Goal: Task Accomplishment & Management: Manage account settings

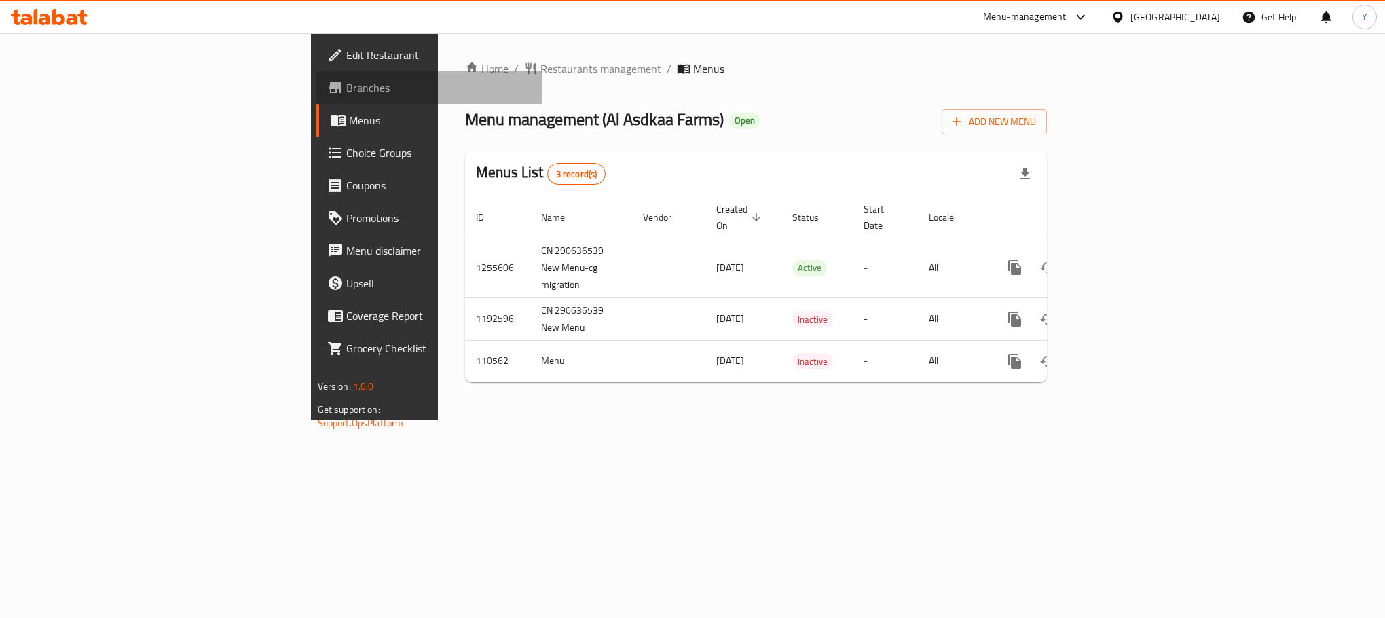
drag, startPoint x: 129, startPoint y: 84, endPoint x: 54, endPoint y: 96, distance: 76.3
click at [346, 84] on span "Branches" at bounding box center [438, 87] width 185 height 16
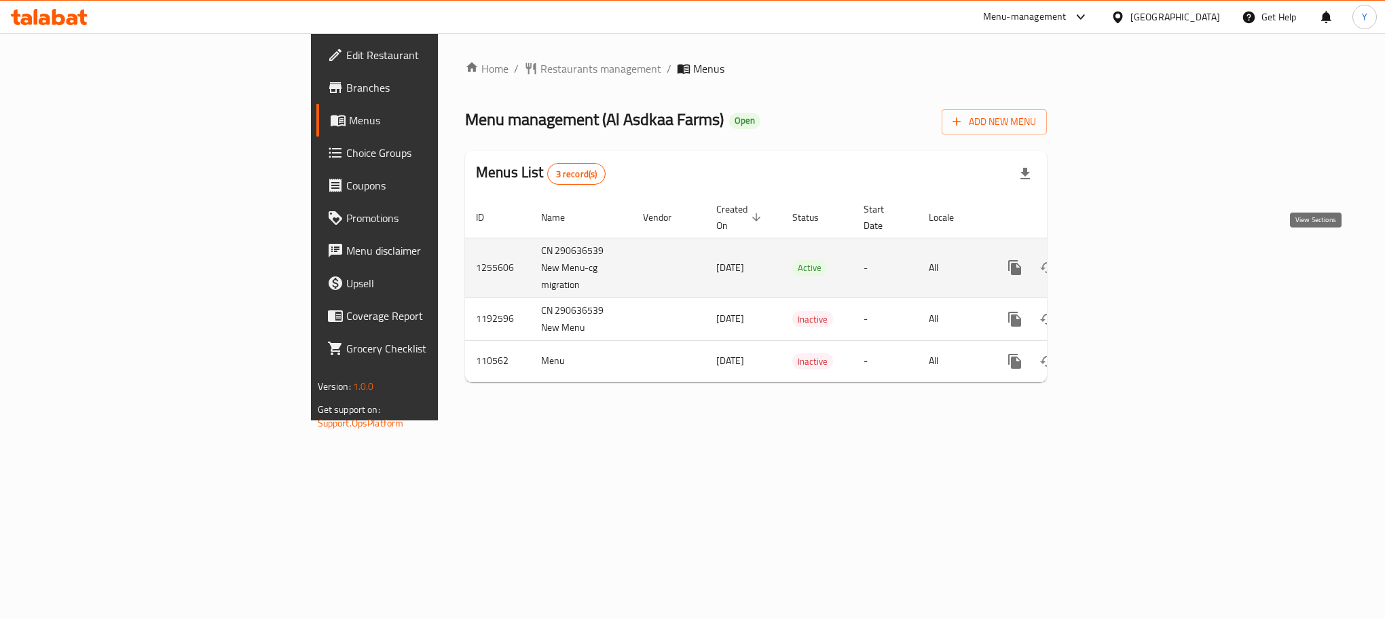
click at [1121, 259] on icon "enhanced table" at bounding box center [1113, 267] width 16 height 16
